Goal: Transaction & Acquisition: Book appointment/travel/reservation

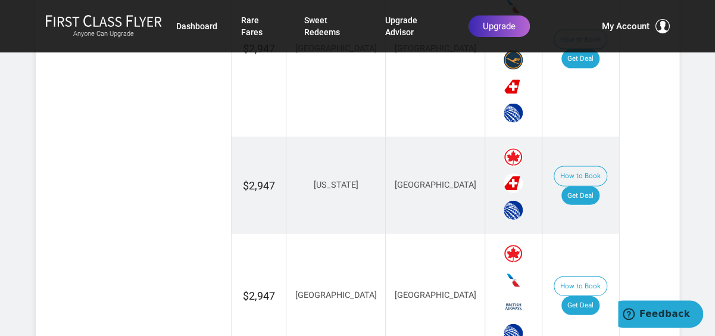
scroll to position [1191, 0]
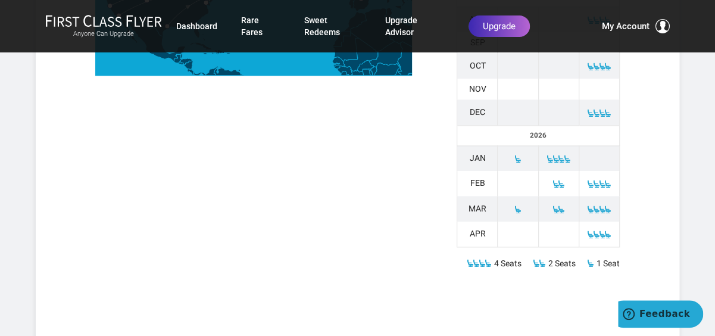
scroll to position [655, 0]
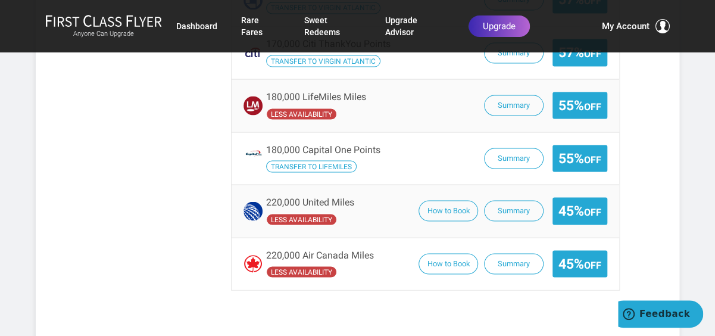
scroll to position [1072, 0]
